Goal: Task Accomplishment & Management: Manage account settings

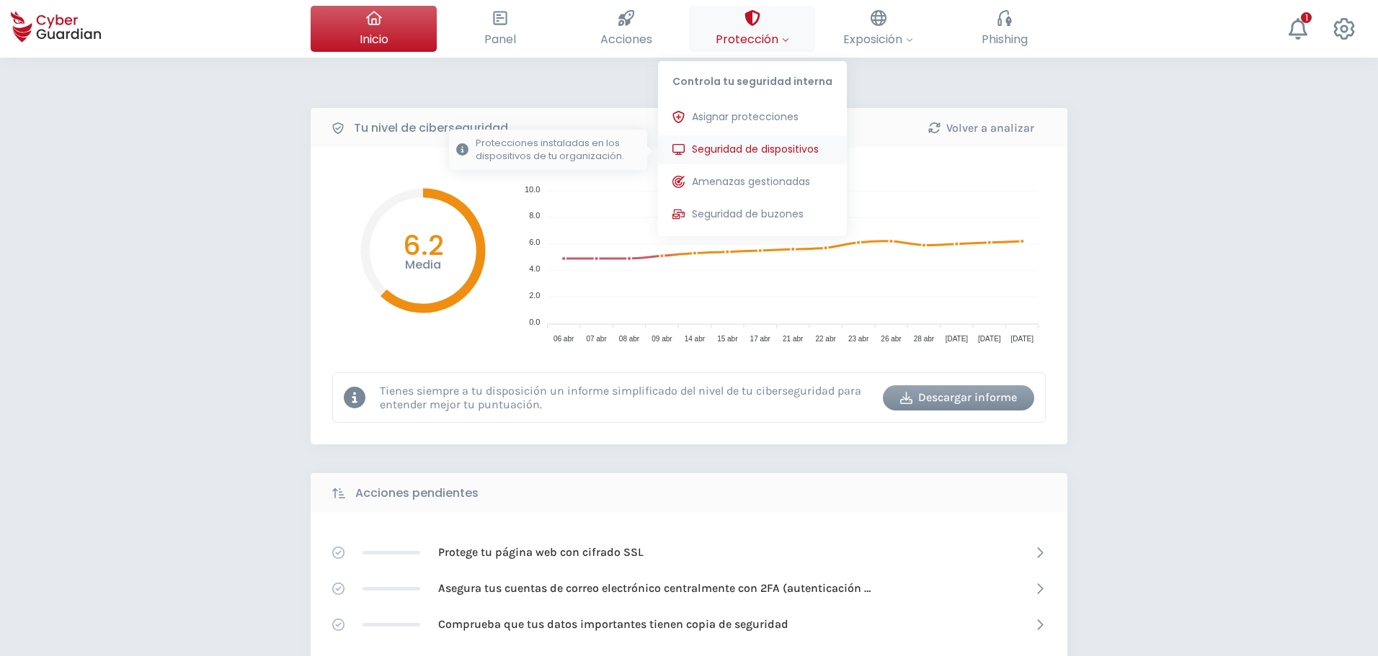
click at [773, 153] on span "Seguridad de dispositivos" at bounding box center [755, 149] width 127 height 15
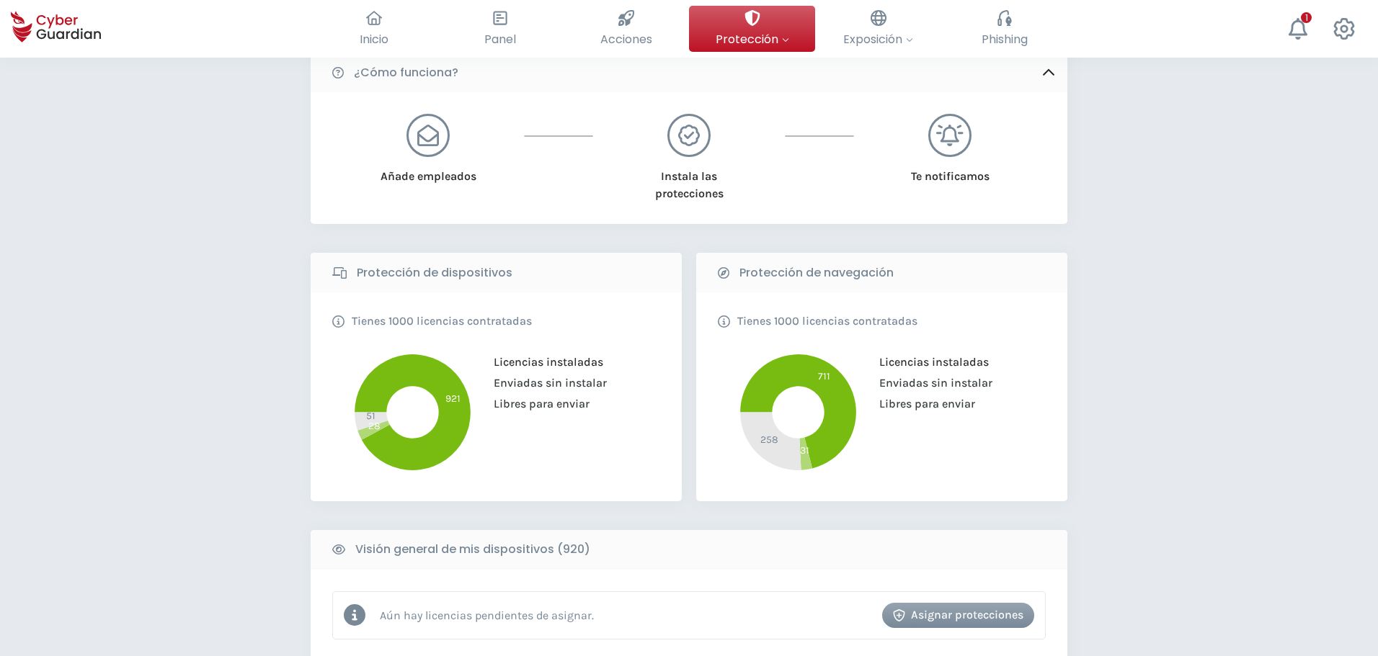
scroll to position [288, 0]
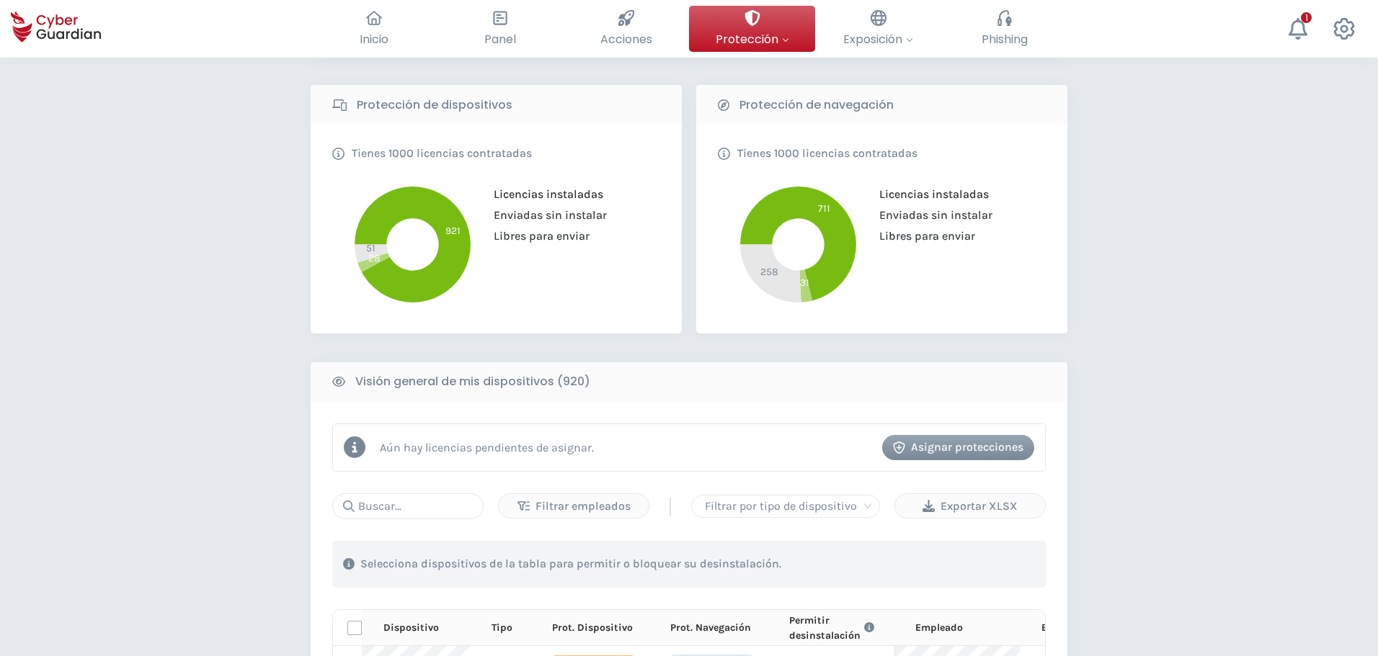
click at [516, 433] on div "Aún hay licencias pendientes de asignar. Asignar protecciones" at bounding box center [688, 448] width 713 height 48
click at [402, 502] on input "text" at bounding box center [407, 507] width 151 height 26
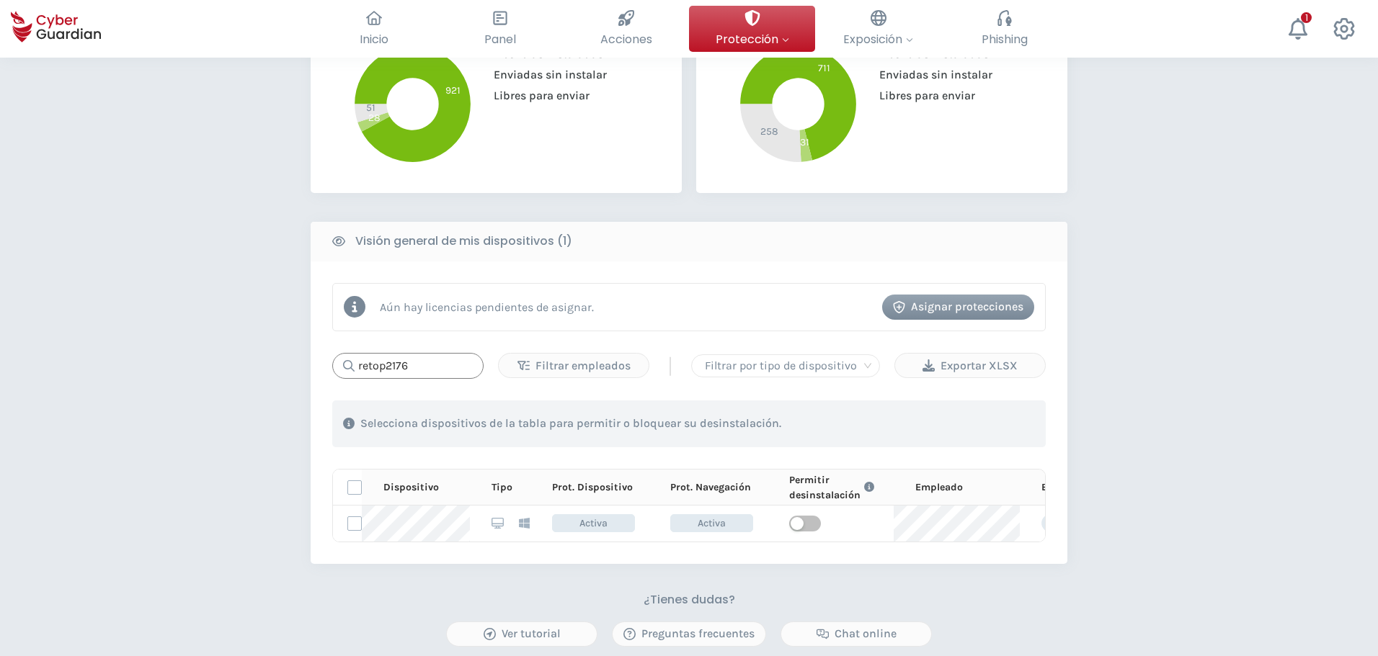
scroll to position [432, 0]
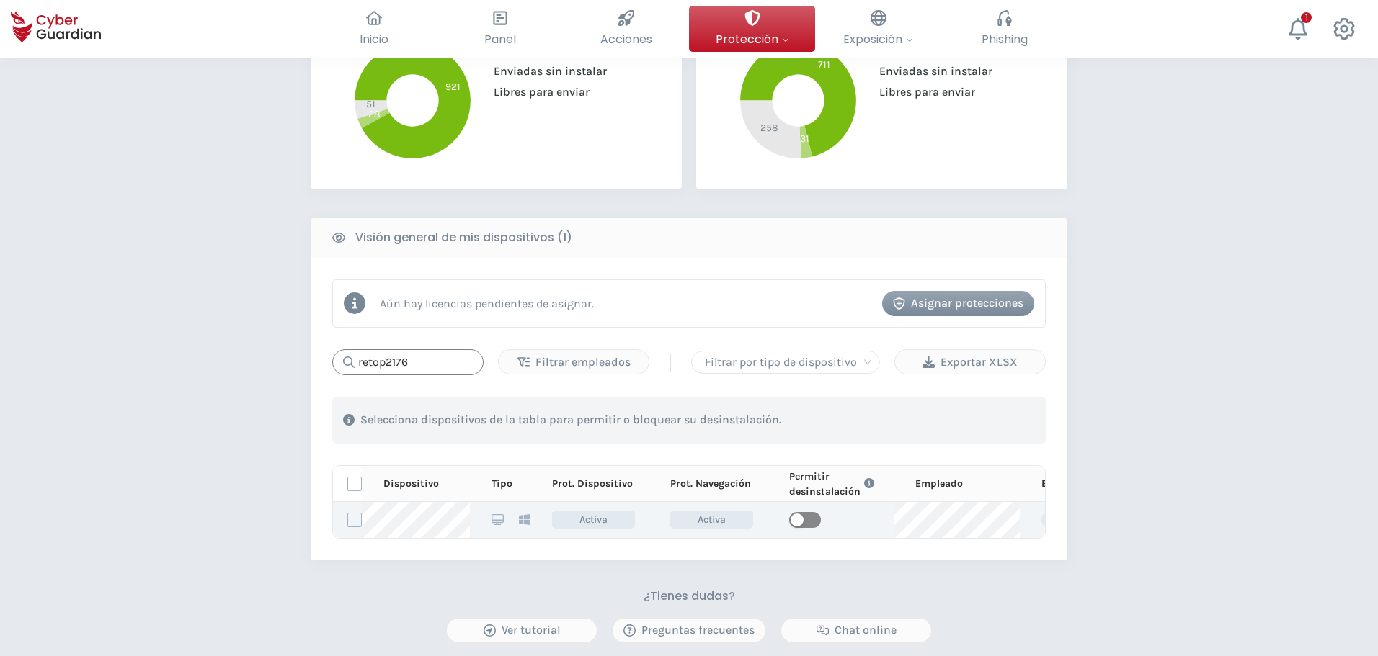
type input "retop2176"
click at [807, 520] on span "button" at bounding box center [805, 520] width 32 height 16
